Goal: Task Accomplishment & Management: Manage account settings

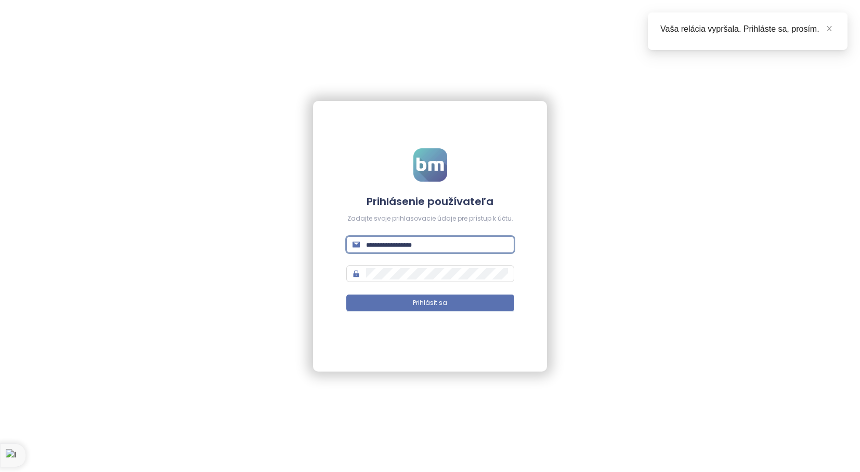
type input "**********"
click at [430, 302] on button "Prihlásiť sa" at bounding box center [430, 302] width 168 height 17
